Goal: Information Seeking & Learning: Learn about a topic

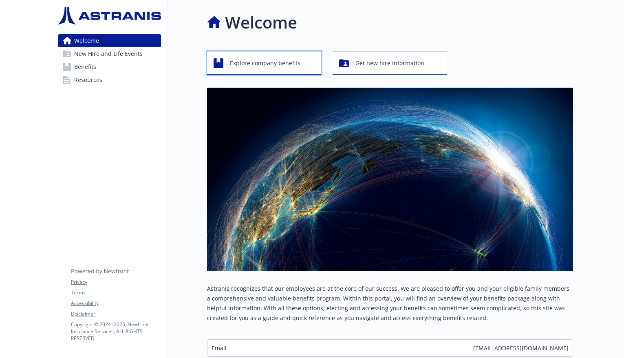
click at [295, 61] on span "Explore company benefits" at bounding box center [265, 62] width 71 height 15
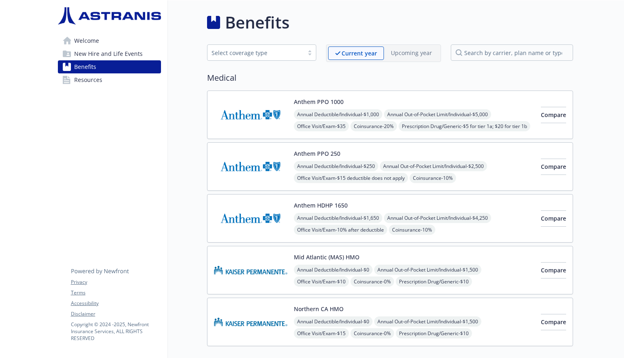
click at [89, 78] on span "Resources" at bounding box center [88, 79] width 28 height 13
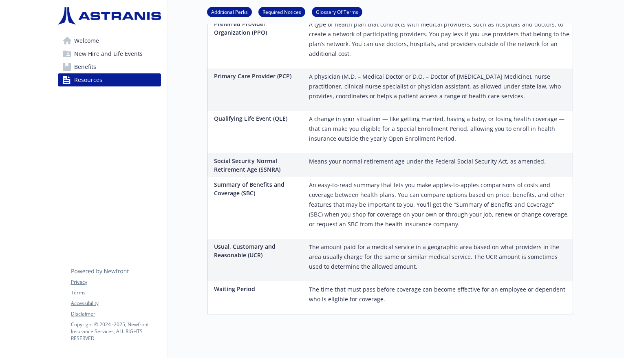
scroll to position [1226, 0]
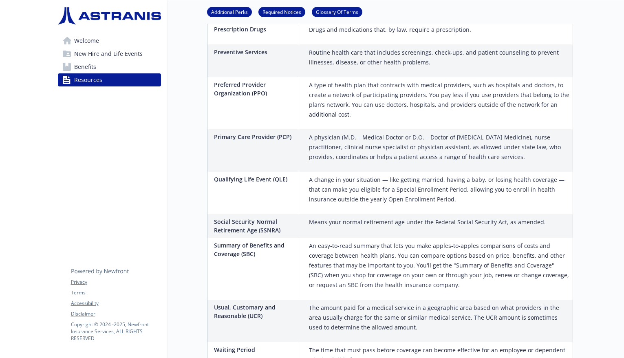
click at [96, 38] on span "Welcome" at bounding box center [86, 40] width 25 height 13
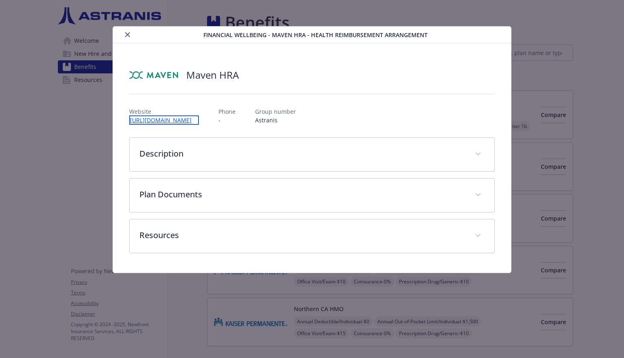
click at [185, 119] on link "[URL][DOMAIN_NAME]" at bounding box center [164, 119] width 70 height 9
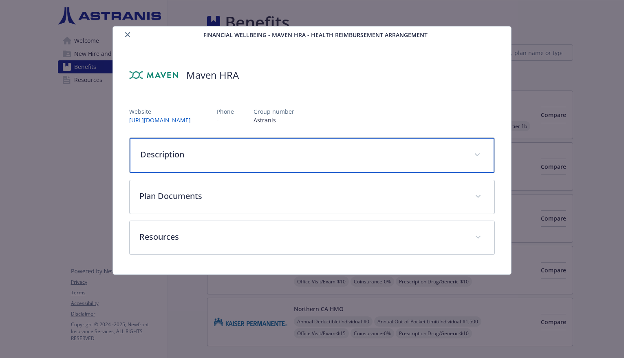
click at [221, 156] on p "Description" at bounding box center [302, 154] width 325 height 12
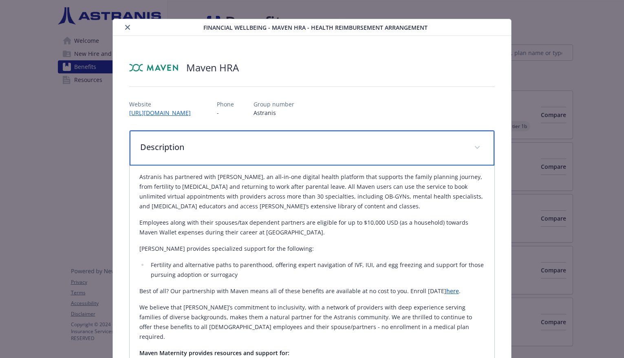
scroll to position [186, 0]
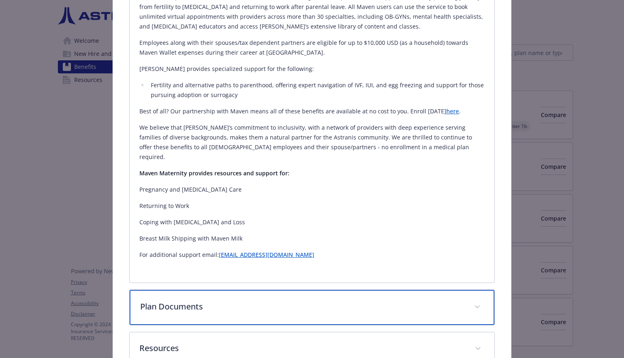
click at [223, 290] on div "Plan Documents" at bounding box center [312, 307] width 365 height 35
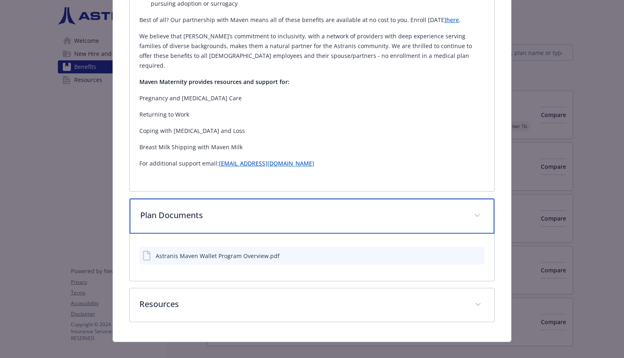
scroll to position [277, 0]
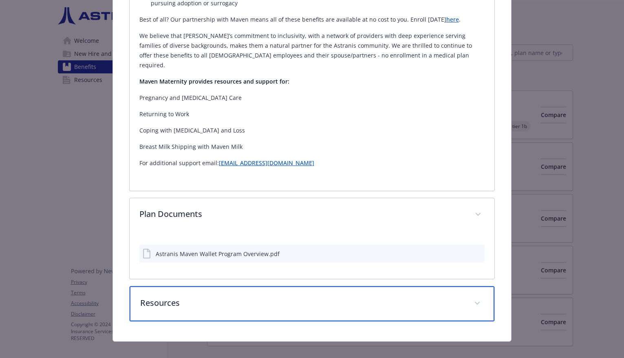
click at [160, 297] on p "Resources" at bounding box center [302, 303] width 325 height 12
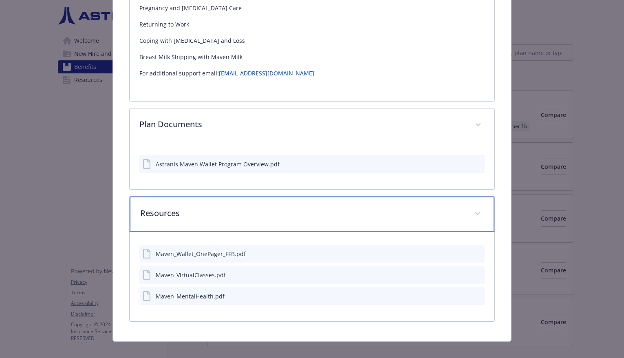
scroll to position [367, 0]
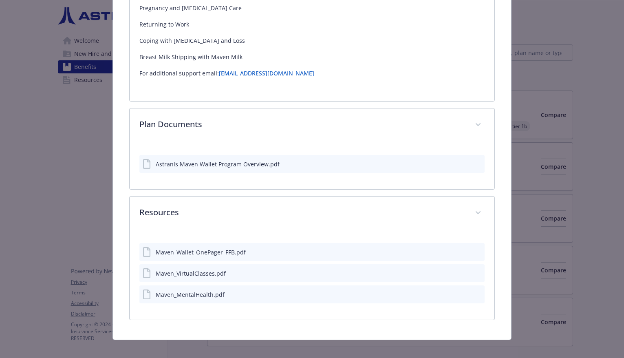
click at [197, 248] on div "Maven_Wallet_OnePager_FFB.pdf" at bounding box center [201, 252] width 90 height 9
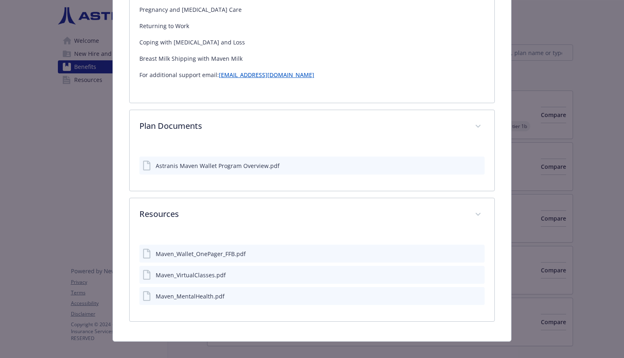
click at [460, 250] on icon "download file" at bounding box center [463, 253] width 7 height 7
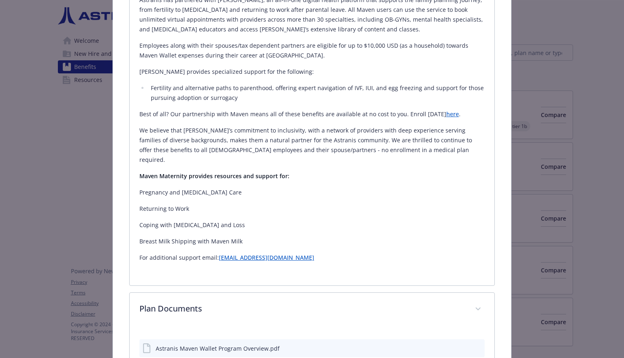
scroll to position [362, 0]
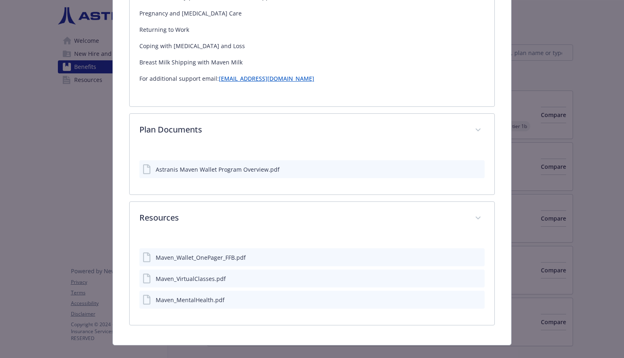
click at [252, 165] on div "Astranis Maven Wallet Program Overview.pdf" at bounding box center [218, 169] width 124 height 9
click at [460, 166] on icon "download file" at bounding box center [463, 169] width 7 height 7
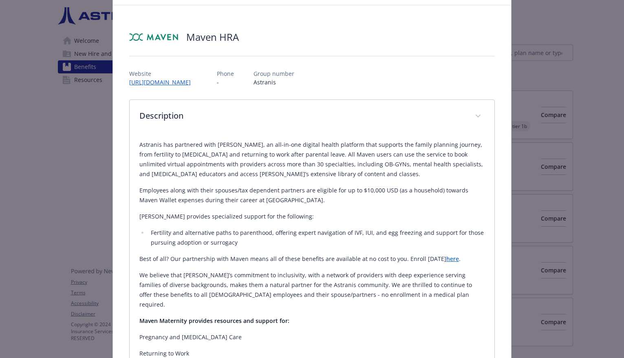
scroll to position [0, 0]
